Goal: Communication & Community: Answer question/provide support

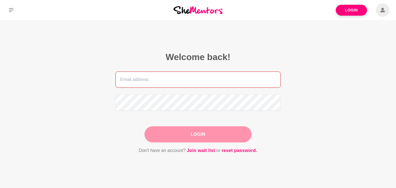
click at [176, 79] on input "email" at bounding box center [197, 79] width 165 height 16
type input "[EMAIL_ADDRESS][DOMAIN_NAME]"
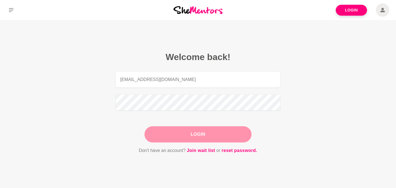
click at [197, 140] on button "Login" at bounding box center [197, 134] width 107 height 16
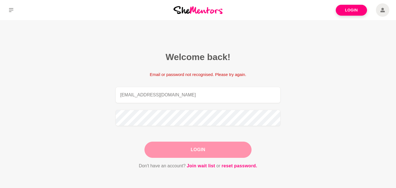
click at [186, 156] on button "Login" at bounding box center [197, 149] width 107 height 16
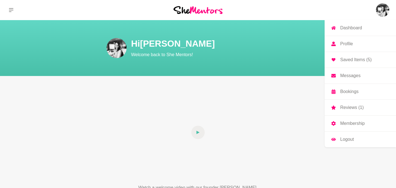
click at [346, 43] on p "Profile" at bounding box center [346, 44] width 13 height 4
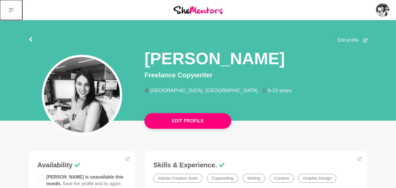
click at [13, 8] on icon at bounding box center [11, 10] width 4 height 4
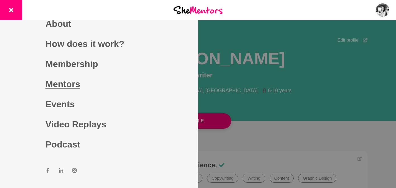
click at [58, 84] on link "Mentors" at bounding box center [98, 84] width 107 height 20
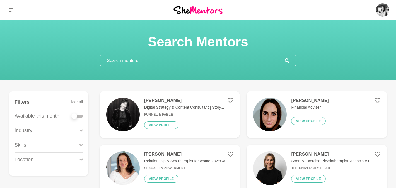
click at [141, 62] on input "text" at bounding box center [192, 60] width 185 height 11
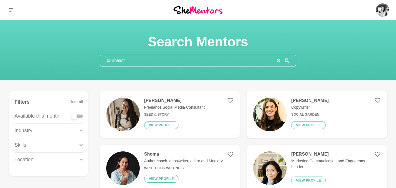
click at [287, 60] on icon at bounding box center [287, 60] width 4 height 4
click at [287, 58] on icon at bounding box center [287, 60] width 4 height 4
click at [286, 62] on icon at bounding box center [287, 60] width 4 height 4
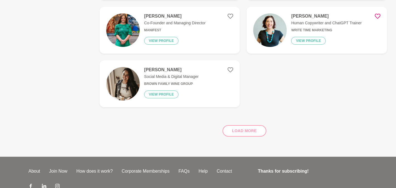
scroll to position [191, 0]
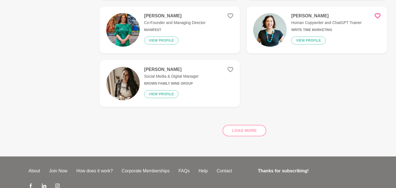
click at [246, 132] on div "Load more" at bounding box center [243, 128] width 287 height 34
click at [236, 129] on div "Load more" at bounding box center [243, 128] width 287 height 34
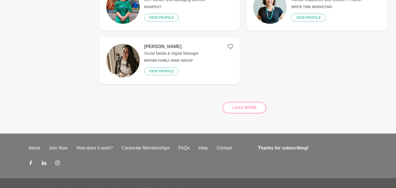
scroll to position [214, 0]
click at [234, 108] on div "Load more" at bounding box center [243, 106] width 287 height 34
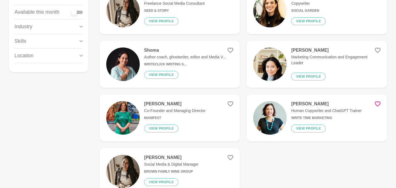
scroll to position [0, 0]
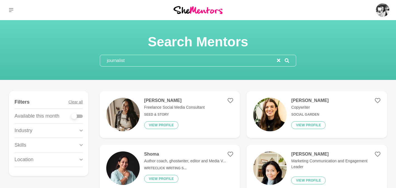
click at [164, 62] on input "journalist" at bounding box center [188, 60] width 177 height 11
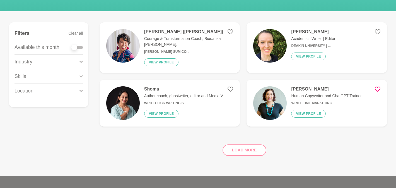
scroll to position [69, 0]
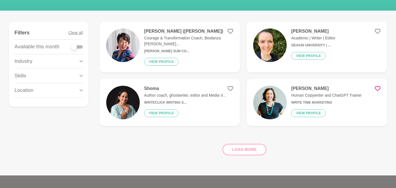
type input "writer"
click at [243, 147] on div "Load more" at bounding box center [243, 147] width 287 height 34
click at [279, 144] on div "Load more" at bounding box center [243, 147] width 287 height 34
click at [244, 145] on div "Load more" at bounding box center [243, 147] width 287 height 34
click at [243, 147] on div "Load more" at bounding box center [243, 147] width 287 height 34
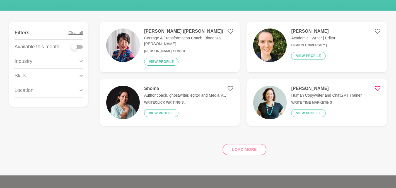
click at [51, 60] on div "Industry" at bounding box center [48, 61] width 68 height 14
click at [76, 107] on div "Skills" at bounding box center [48, 108] width 68 height 14
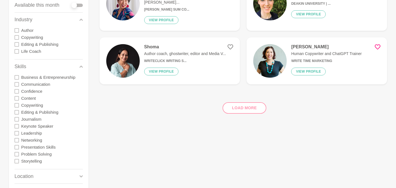
scroll to position [111, 0]
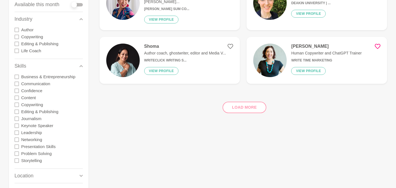
click at [19, 105] on icon at bounding box center [16, 104] width 4 height 4
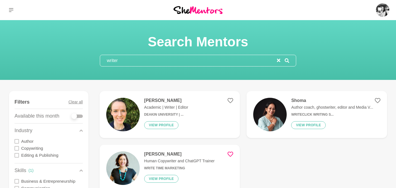
click at [279, 57] on div "writer" at bounding box center [198, 61] width 196 height 12
click at [279, 60] on icon "reset" at bounding box center [278, 60] width 3 height 3
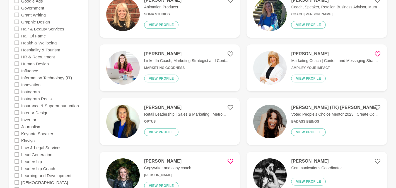
scroll to position [743, 0]
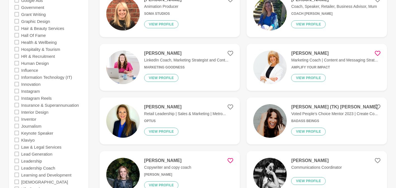
click at [160, 53] on h4 "[PERSON_NAME]" at bounding box center [186, 53] width 84 height 6
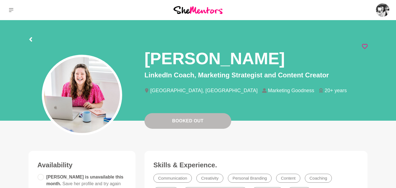
click at [365, 48] on icon at bounding box center [365, 46] width 6 height 5
click at [30, 40] on icon at bounding box center [30, 39] width 3 height 4
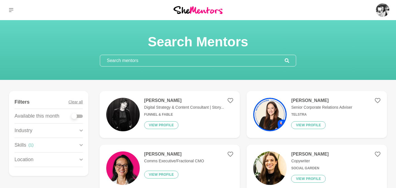
click at [78, 147] on div "Skills ( 1 )" at bounding box center [48, 145] width 68 height 14
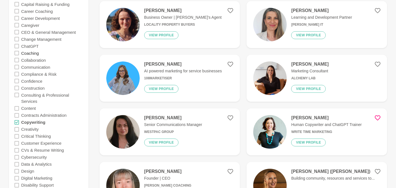
scroll to position [304, 0]
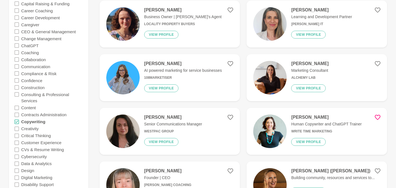
click at [16, 122] on icon at bounding box center [16, 121] width 4 height 4
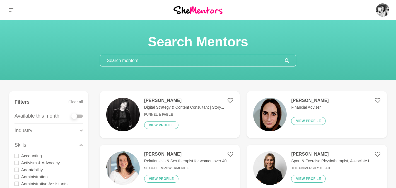
click at [82, 129] on icon at bounding box center [80, 131] width 3 height 8
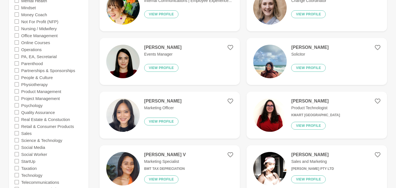
scroll to position [484, 0]
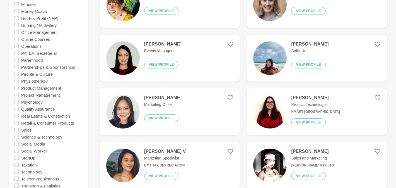
click at [18, 116] on icon at bounding box center [16, 115] width 4 height 4
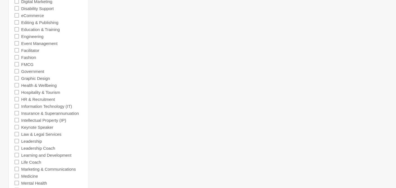
scroll to position [57, 0]
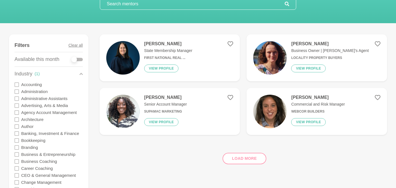
click at [244, 161] on div "Load more" at bounding box center [243, 156] width 287 height 34
click at [243, 158] on div "Load more" at bounding box center [243, 156] width 287 height 34
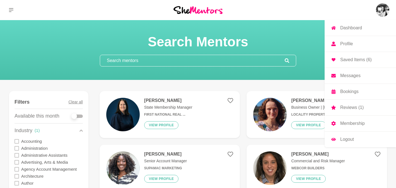
click at [385, 9] on img at bounding box center [382, 9] width 13 height 13
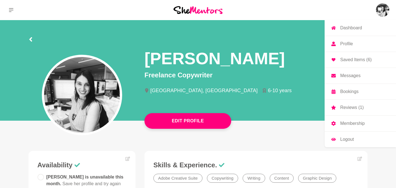
click at [354, 57] on p "Saved Items (6)" at bounding box center [355, 59] width 31 height 4
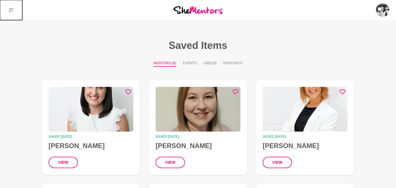
click at [11, 9] on icon at bounding box center [11, 10] width 4 height 4
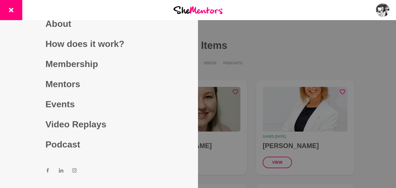
click at [281, 6] on div "Dashboard Profile Saved Items (6) Messages Bookings Reviews (1) Membership Logo…" at bounding box center [330, 10] width 132 height 20
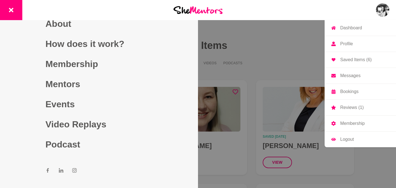
click at [353, 74] on p "Messages" at bounding box center [350, 75] width 20 height 4
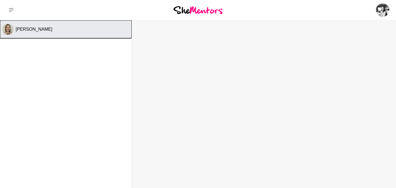
click at [52, 33] on button "[PERSON_NAME]" at bounding box center [66, 29] width 132 height 18
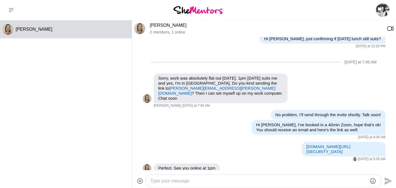
click at [187, 176] on div at bounding box center [263, 180] width 235 height 12
click at [184, 179] on textarea "Type your message" at bounding box center [258, 180] width 217 height 7
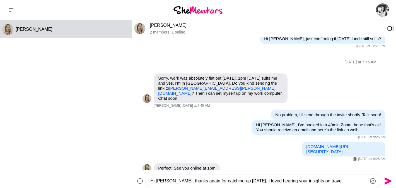
type textarea "Hi [PERSON_NAME], thanks again for catching up [DATE], I loved hearing your ins…"
click at [389, 179] on icon "Send" at bounding box center [388, 181] width 8 height 8
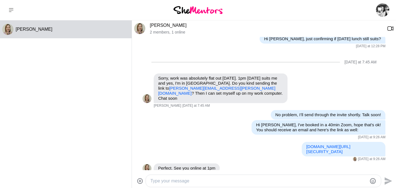
scroll to position [263, 0]
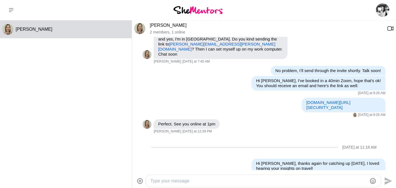
click at [167, 178] on textarea "Type your message" at bounding box center [258, 180] width 217 height 7
type textarea "This is the link to the true crime tour article:"
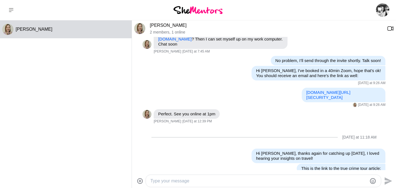
paste textarea "[URL][DOMAIN_NAME]"
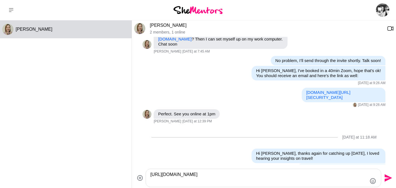
type textarea "[URL][DOMAIN_NAME]"
click at [390, 178] on icon "Send" at bounding box center [387, 177] width 9 height 9
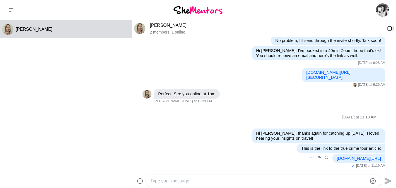
click at [337, 156] on link "[DOMAIN_NAME][URL]" at bounding box center [359, 158] width 44 height 5
click at [229, 176] on div at bounding box center [263, 180] width 235 height 12
click at [219, 181] on textarea "Type your message" at bounding box center [258, 180] width 217 height 7
type textarea "And these are the women's history walking tours i"
click at [256, 183] on textarea "And these are the women's history walking tours i" at bounding box center [258, 180] width 217 height 7
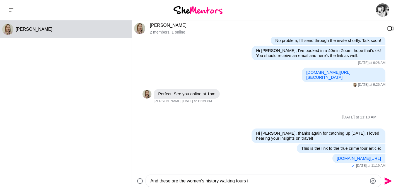
click at [256, 183] on textarea "And these are the women's history walking tours i" at bounding box center [258, 180] width 217 height 7
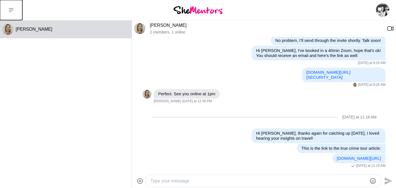
click at [14, 8] on button at bounding box center [11, 10] width 22 height 20
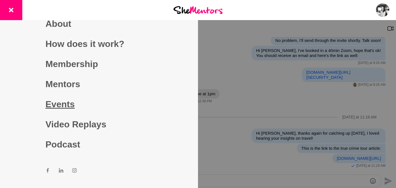
click at [59, 97] on link "Events" at bounding box center [98, 104] width 107 height 20
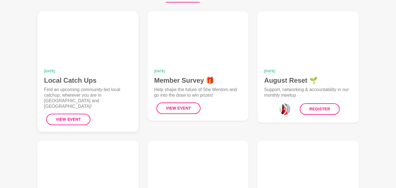
scroll to position [64, 0]
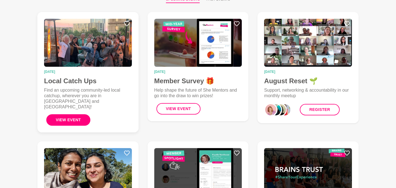
click at [76, 115] on button "View Event" at bounding box center [68, 119] width 44 height 11
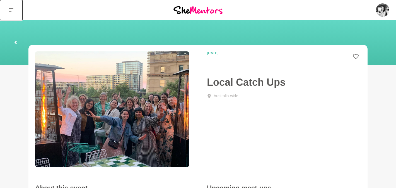
click at [11, 9] on icon at bounding box center [11, 10] width 4 height 4
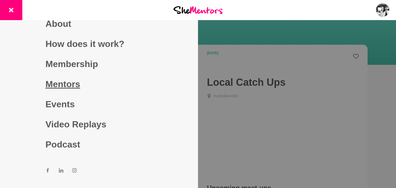
click at [72, 86] on link "Mentors" at bounding box center [98, 84] width 107 height 20
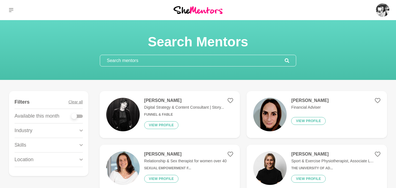
click at [159, 63] on input "text" at bounding box center [192, 60] width 185 height 11
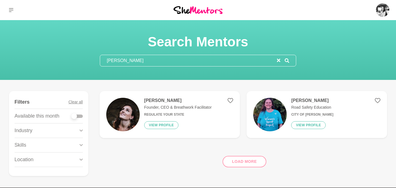
type input "[PERSON_NAME]"
click at [188, 108] on p "Founder, CEO & Breathwork Facilitator" at bounding box center [177, 107] width 67 height 6
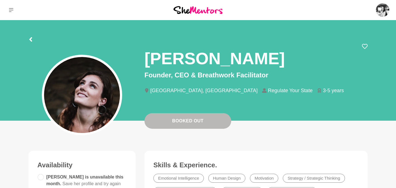
click at [365, 50] on div "[PERSON_NAME]" at bounding box center [255, 56] width 223 height 26
click at [364, 47] on icon at bounding box center [365, 46] width 6 height 6
click at [10, 10] on icon at bounding box center [11, 10] width 4 height 4
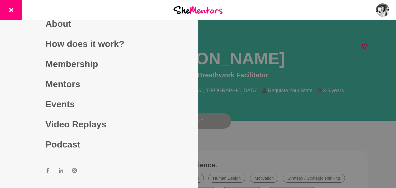
click at [259, 147] on div at bounding box center [198, 94] width 396 height 188
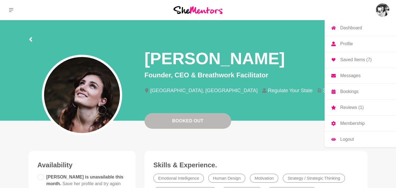
click at [347, 43] on p "Profile" at bounding box center [346, 44] width 13 height 4
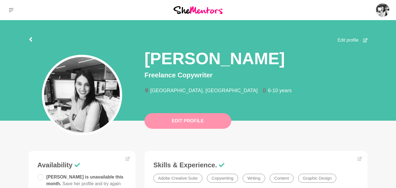
click at [202, 125] on button "Edit Profile" at bounding box center [187, 121] width 87 height 16
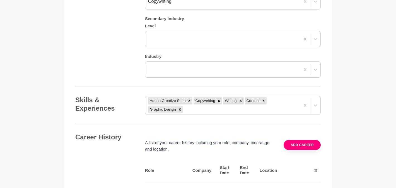
scroll to position [602, 0]
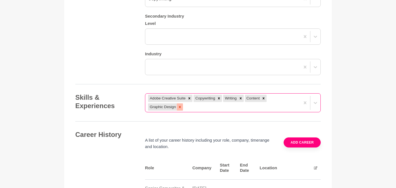
click at [180, 108] on icon at bounding box center [180, 107] width 4 height 4
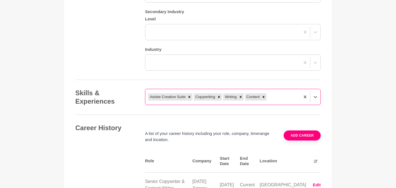
scroll to position [612, 0]
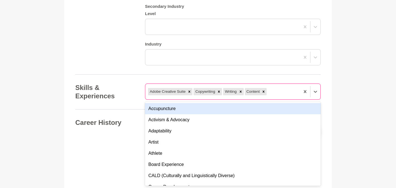
drag, startPoint x: 165, startPoint y: 102, endPoint x: 222, endPoint y: 99, distance: 57.0
click at [222, 99] on div "Adobe Creative Suite Copywriting Writing Content" at bounding box center [233, 91] width 176 height 16
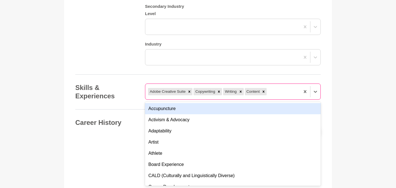
click at [280, 91] on div "Adobe Creative Suite Copywriting Writing Content" at bounding box center [222, 91] width 155 height 10
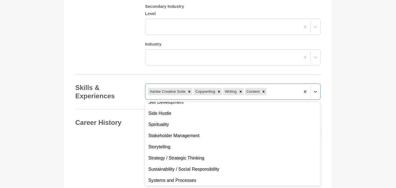
scroll to position [487, 0]
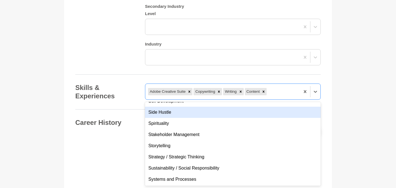
click at [238, 113] on div "Side Hustle" at bounding box center [233, 111] width 176 height 11
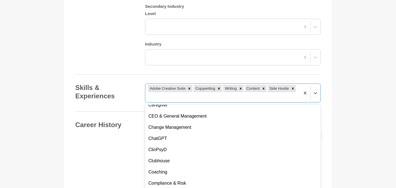
scroll to position [801, 0]
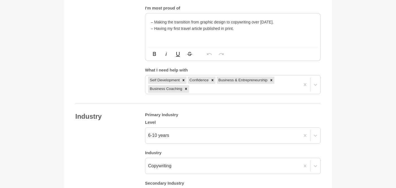
scroll to position [432, 0]
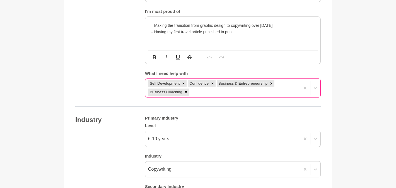
click at [210, 93] on div "Self Development Confidence Business & Entrepreneurship Business Coaching" at bounding box center [222, 88] width 155 height 18
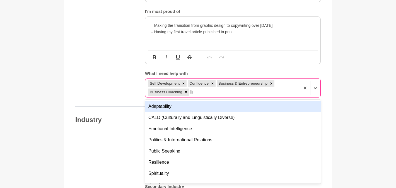
type input "link"
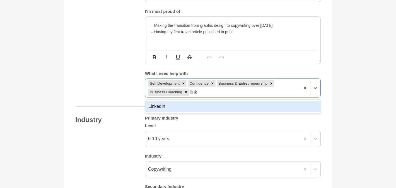
click at [179, 110] on div "LinkedIn" at bounding box center [233, 106] width 176 height 11
type input "c"
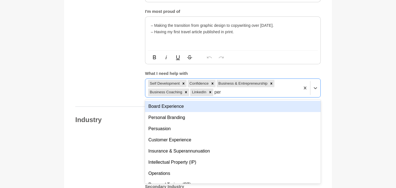
type input "pers"
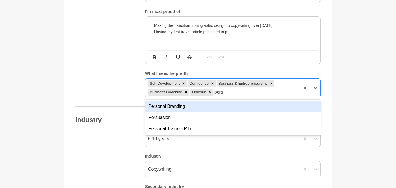
click at [186, 105] on div "Personal Branding" at bounding box center [233, 106] width 176 height 11
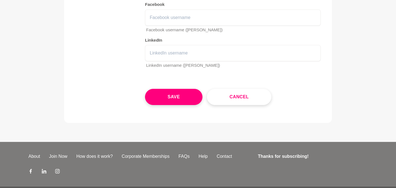
scroll to position [914, 0]
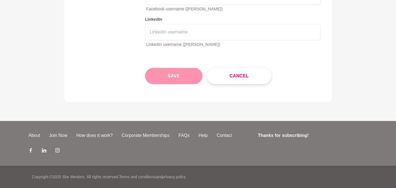
click at [182, 79] on button "Save" at bounding box center [173, 76] width 57 height 16
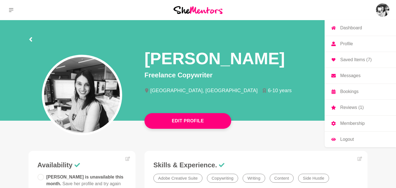
click at [380, 10] on img at bounding box center [382, 9] width 13 height 13
click at [353, 78] on p "Messages" at bounding box center [350, 75] width 20 height 4
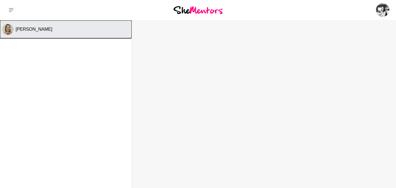
click at [74, 26] on button "[PERSON_NAME]" at bounding box center [66, 29] width 132 height 18
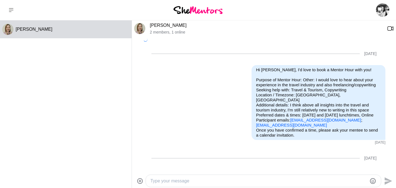
scroll to position [293, 0]
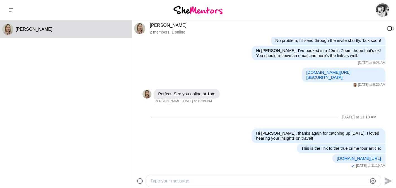
click at [181, 178] on textarea "Type your message" at bounding box center [258, 180] width 217 height 7
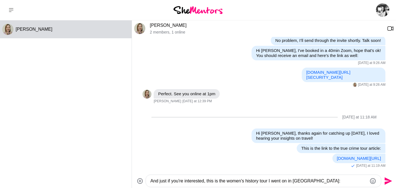
paste textarea "[URL][DOMAIN_NAME]"
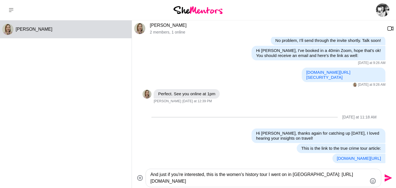
type textarea "And just if you're interested, this is the women's history tour I went on in [G…"
click at [388, 180] on icon "Send" at bounding box center [387, 177] width 9 height 9
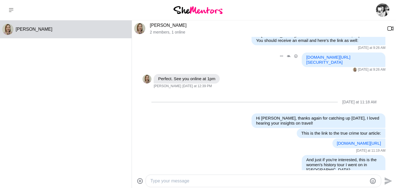
scroll to position [320, 0]
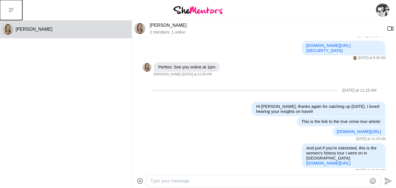
click at [13, 8] on button at bounding box center [11, 10] width 22 height 20
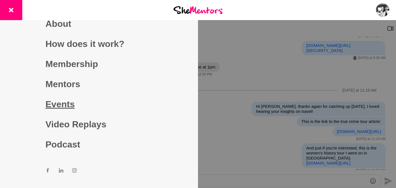
click at [56, 110] on link "Events" at bounding box center [98, 104] width 107 height 20
click at [57, 105] on link "Events" at bounding box center [98, 104] width 107 height 20
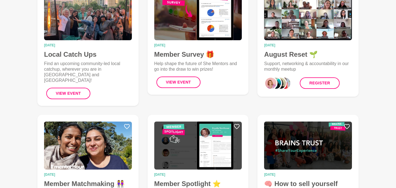
scroll to position [90, 0]
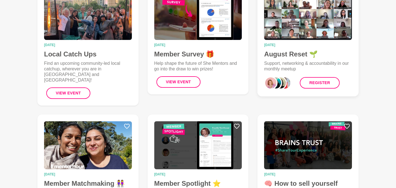
click at [301, 64] on p "Support, networking & accountability in our monthly meetup" at bounding box center [308, 65] width 88 height 11
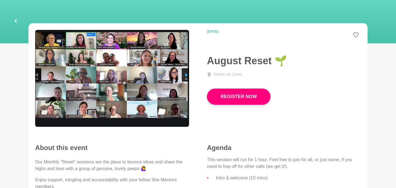
scroll to position [21, 0]
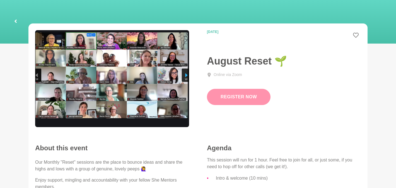
click at [224, 100] on button "Register Now" at bounding box center [239, 97] width 64 height 16
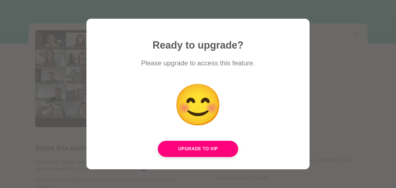
click at [337, 61] on div at bounding box center [198, 94] width 396 height 188
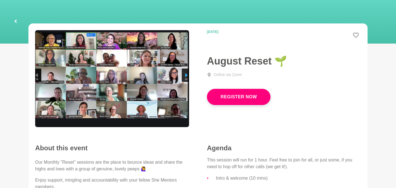
scroll to position [0, 0]
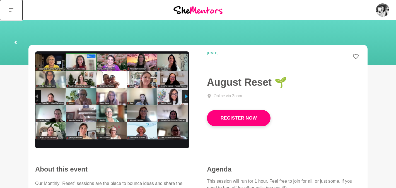
click at [12, 13] on button at bounding box center [11, 10] width 22 height 20
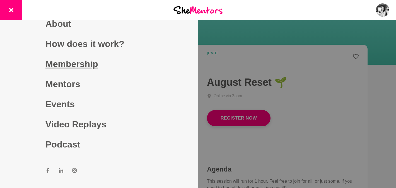
click at [59, 65] on link "Membership" at bounding box center [98, 64] width 107 height 20
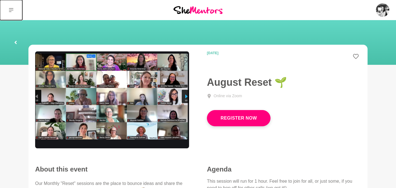
click at [12, 9] on icon at bounding box center [11, 10] width 4 height 4
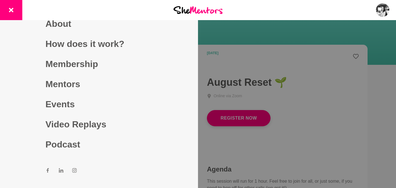
click at [199, 3] on div at bounding box center [198, 10] width 132 height 20
click at [302, 8] on div "Dashboard Profile Saved Items (7) Messages Bookings Reviews (1) Membership Logo…" at bounding box center [330, 10] width 132 height 20
click at [68, 104] on link "Events" at bounding box center [98, 104] width 107 height 20
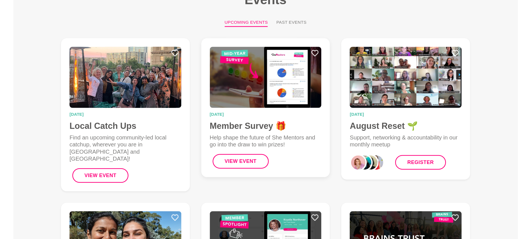
scroll to position [101, 0]
